Goal: Task Accomplishment & Management: Use online tool/utility

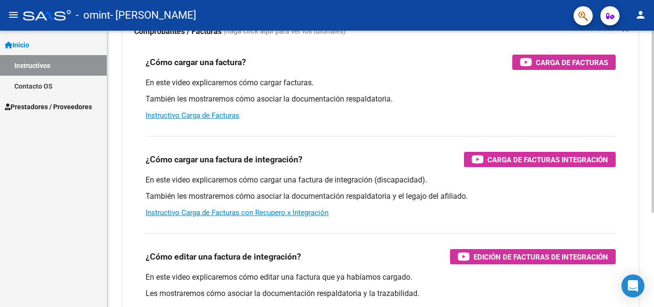
scroll to position [96, 0]
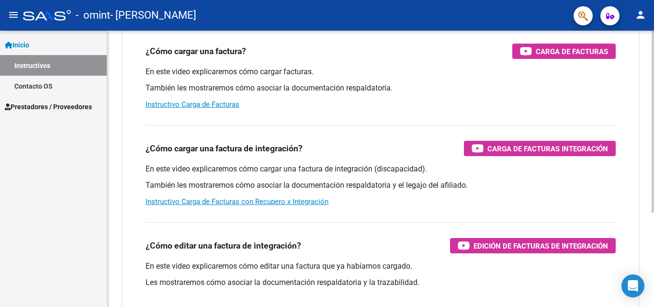
click at [515, 139] on div "¿Cómo cargar una factura de integración? Carga de Facturas Integración En este …" at bounding box center [380, 165] width 493 height 97
click at [513, 145] on span "Carga de Facturas Integración" at bounding box center [547, 149] width 121 height 12
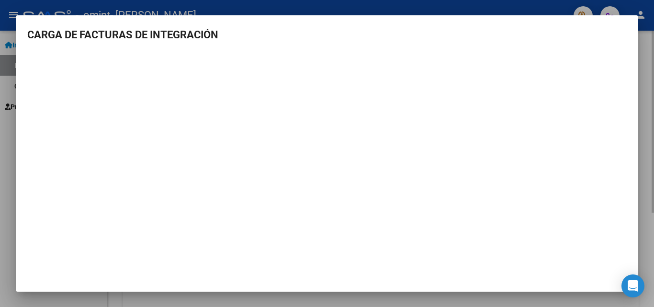
click at [646, 80] on div at bounding box center [327, 153] width 654 height 307
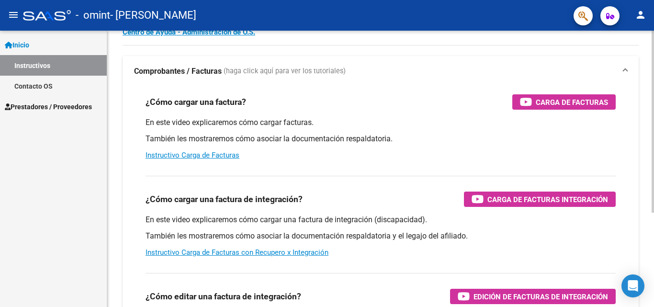
scroll to position [0, 0]
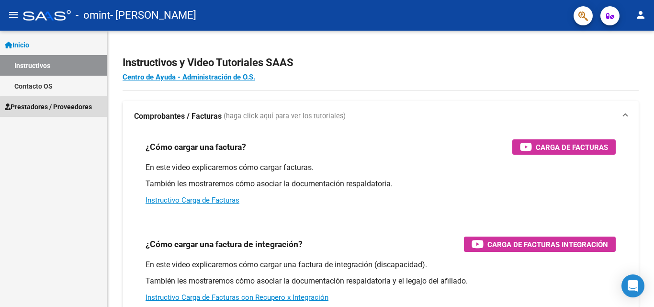
click at [54, 107] on span "Prestadores / Proveedores" at bounding box center [48, 106] width 87 height 11
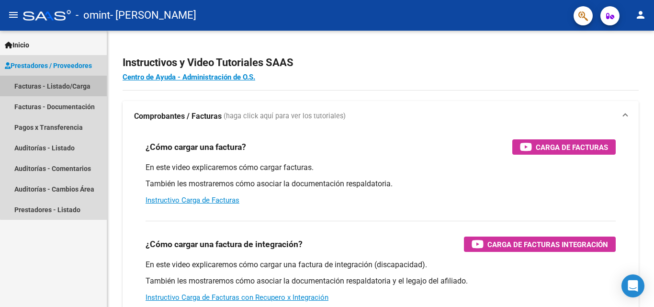
click at [74, 89] on link "Facturas - Listado/Carga" at bounding box center [53, 86] width 107 height 21
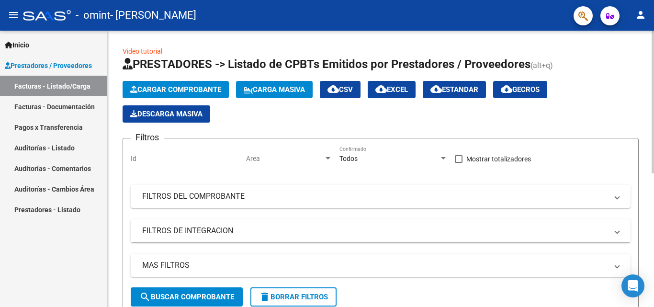
click at [177, 91] on span "Cargar Comprobante" at bounding box center [175, 89] width 91 height 9
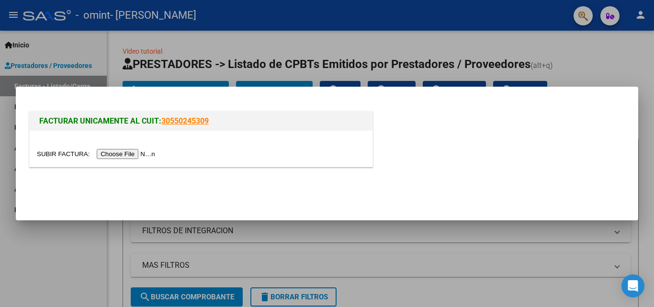
click at [135, 154] on input "file" at bounding box center [97, 154] width 121 height 10
